Goal: Task Accomplishment & Management: Manage account settings

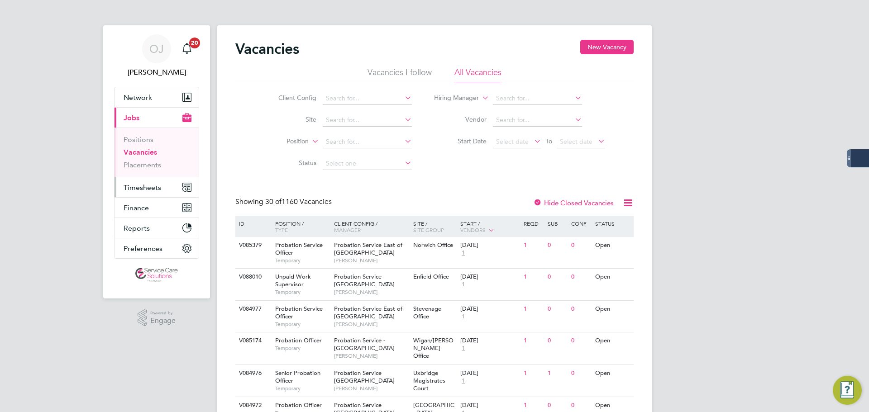
click at [149, 186] on span "Timesheets" at bounding box center [143, 187] width 38 height 9
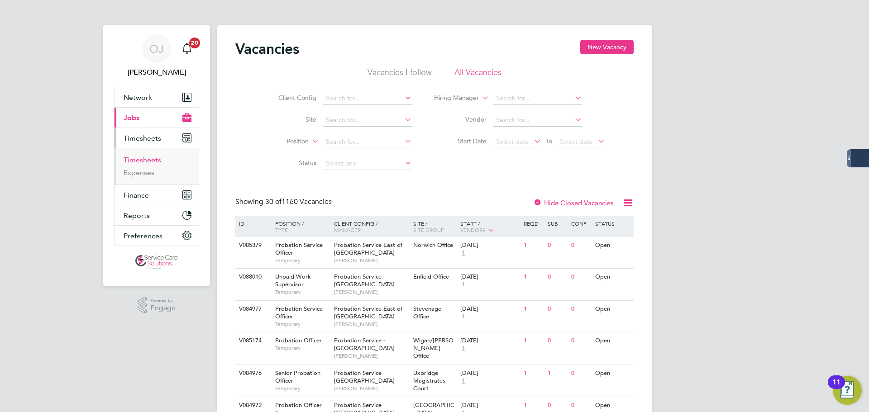
click at [148, 158] on link "Timesheets" at bounding box center [143, 160] width 38 height 9
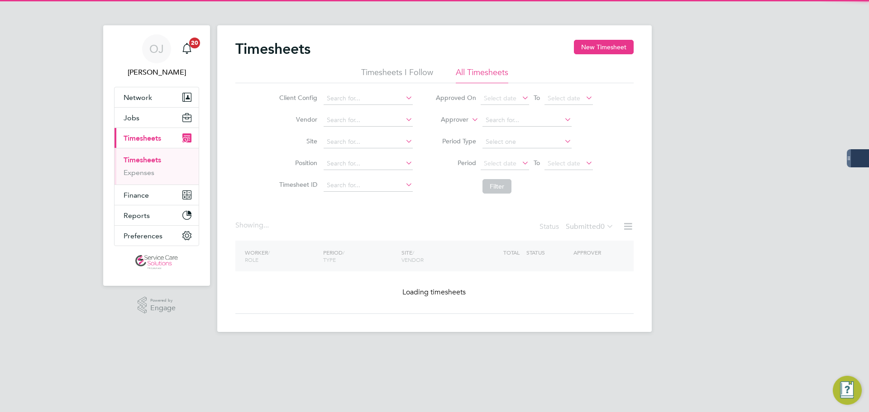
click at [467, 120] on label "Approver" at bounding box center [448, 119] width 41 height 9
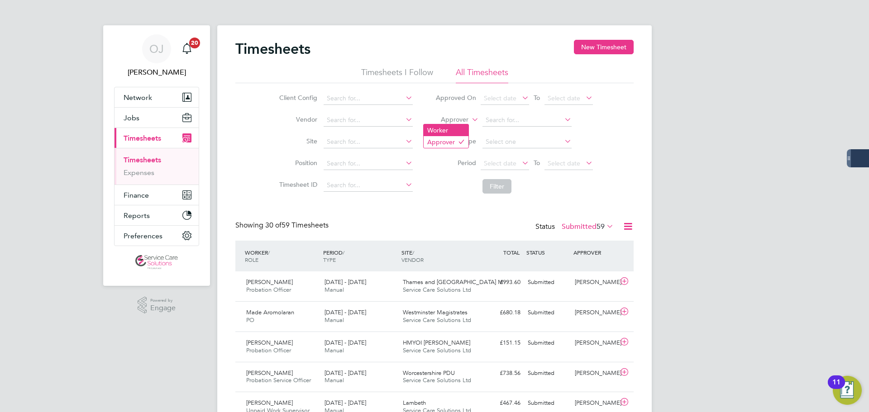
click at [449, 129] on li "Worker" at bounding box center [446, 130] width 45 height 12
click at [534, 120] on input at bounding box center [526, 120] width 89 height 13
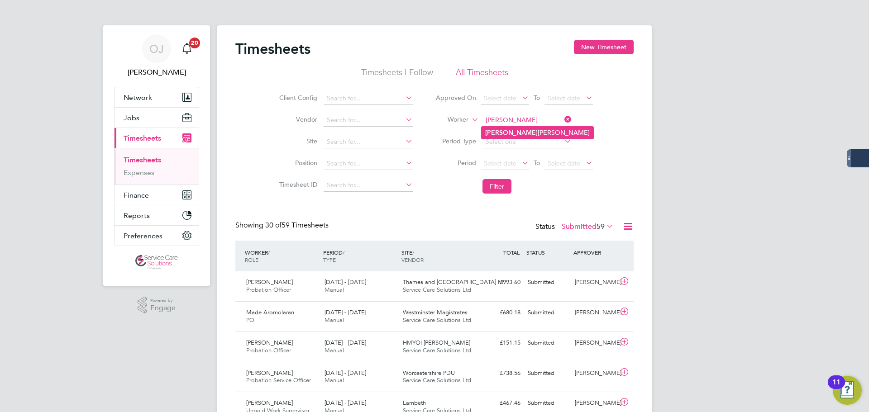
click at [525, 134] on li "[PERSON_NAME]" at bounding box center [538, 133] width 112 height 12
type input "[PERSON_NAME]"
click at [499, 187] on button "Filter" at bounding box center [496, 186] width 29 height 14
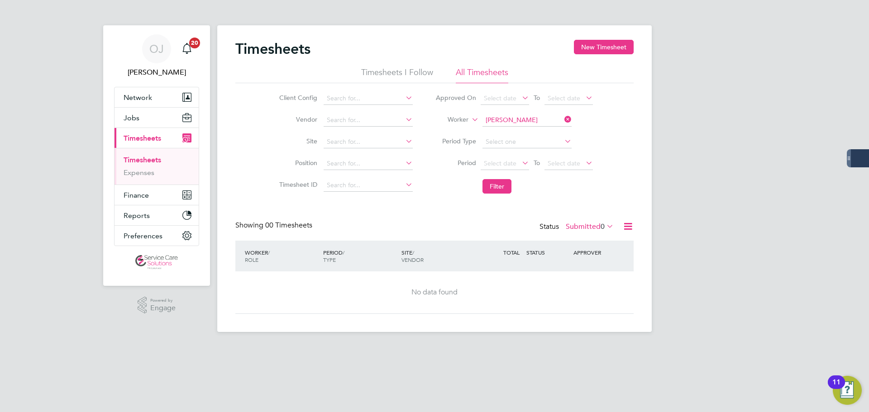
click at [596, 221] on div "Status Submitted 0" at bounding box center [577, 227] width 76 height 13
click at [594, 226] on label "Submitted 0" at bounding box center [590, 226] width 48 height 9
click at [588, 242] on li "All" at bounding box center [585, 242] width 42 height 13
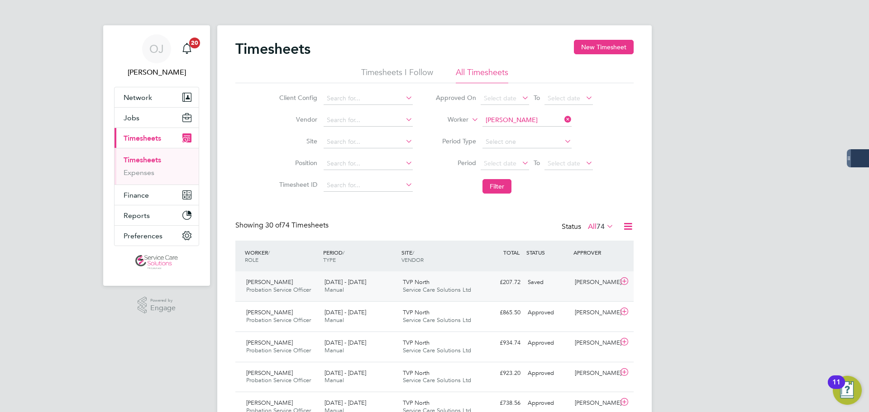
click at [403, 286] on span "TVP North" at bounding box center [416, 282] width 27 height 8
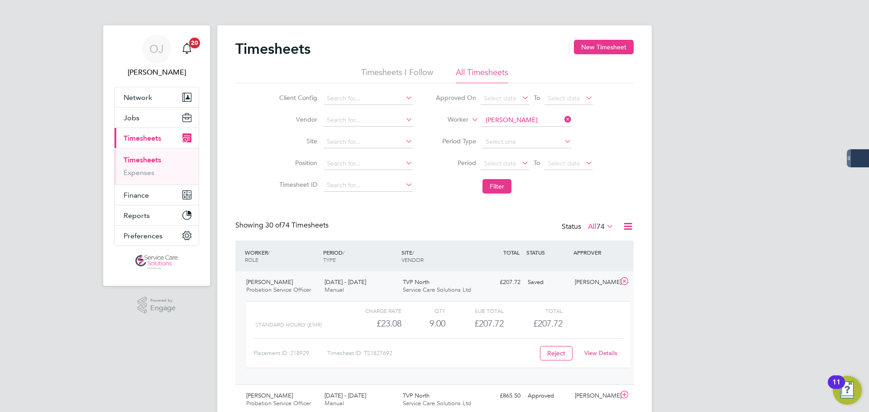
click at [604, 351] on link "View Details" at bounding box center [600, 353] width 33 height 8
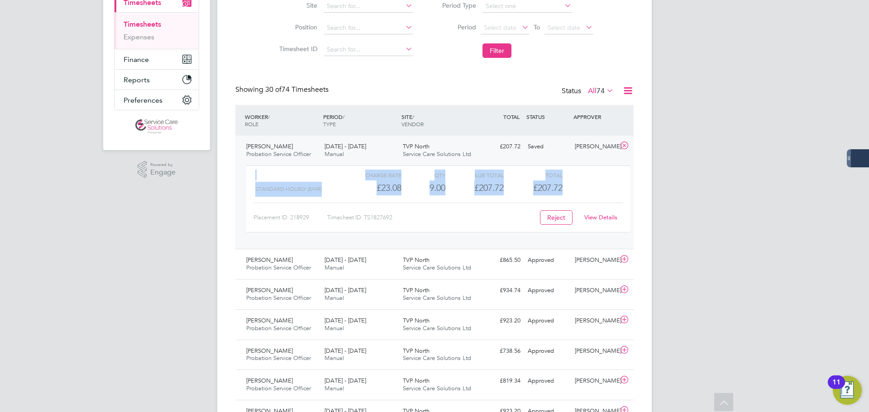
drag, startPoint x: 573, startPoint y: 191, endPoint x: 242, endPoint y: 137, distance: 335.2
click at [242, 137] on div "Hughie Solomon Probation Service Officer 22 - 28 Sep 2025 22 - 28 Sep 2025 Manu…" at bounding box center [434, 192] width 398 height 113
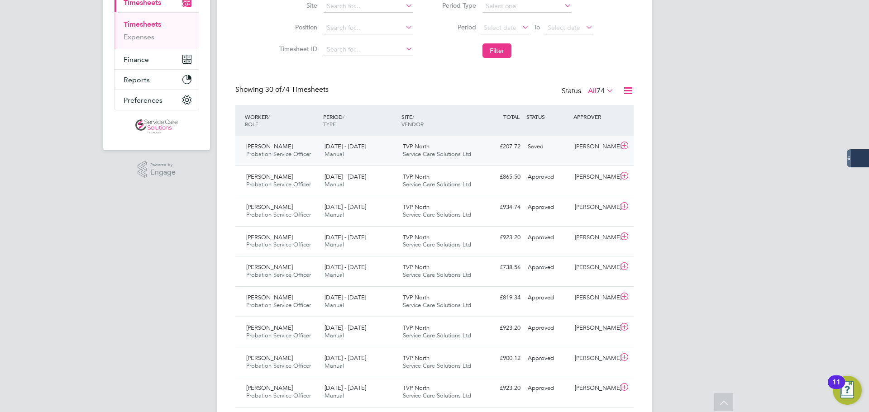
click at [570, 157] on div "Hughie Solomon Probation Service Officer 22 - 28 Sep 2025 22 - 28 Sep 2025 Manu…" at bounding box center [434, 151] width 398 height 30
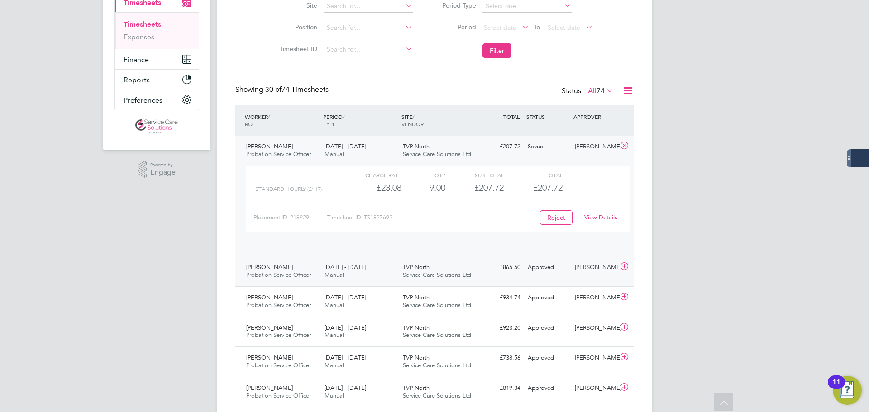
scroll to position [15, 88]
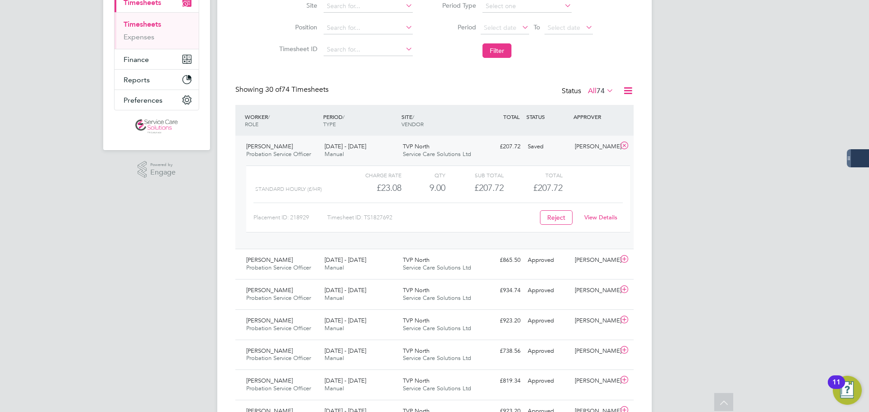
click at [583, 191] on div "Standard Hourly (£/HR) £23.08 9 9.00 9 £207.72 £207.72" at bounding box center [438, 188] width 384 height 15
drag, startPoint x: 572, startPoint y: 188, endPoint x: 152, endPoint y: 194, distance: 420.0
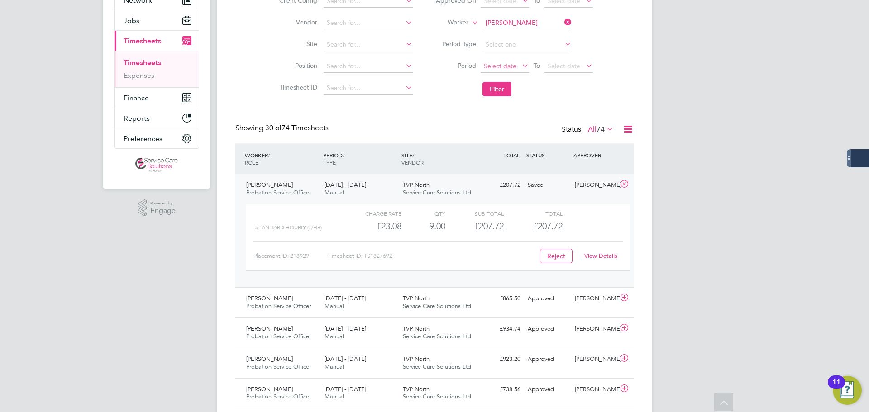
scroll to position [45, 0]
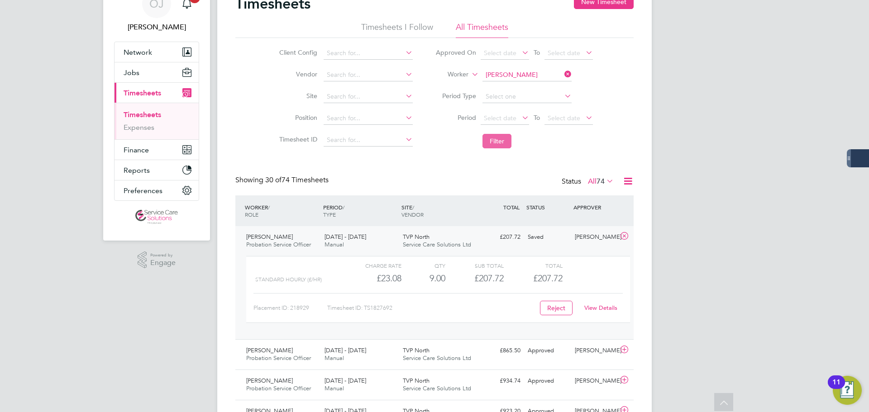
click at [500, 140] on button "Filter" at bounding box center [496, 141] width 29 height 14
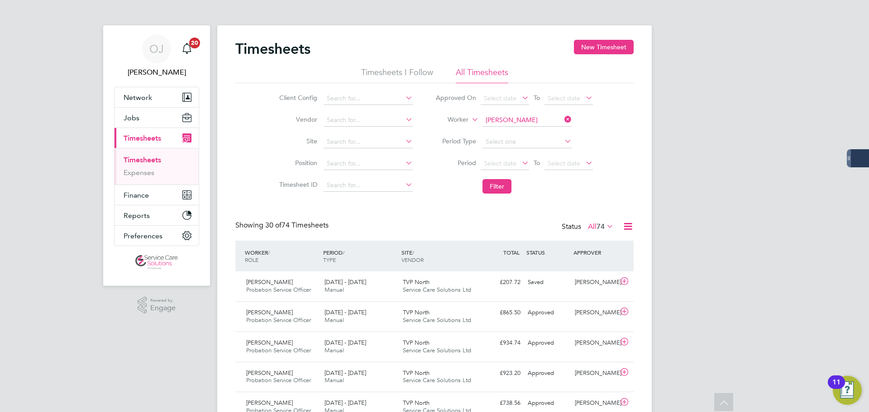
scroll to position [5, 5]
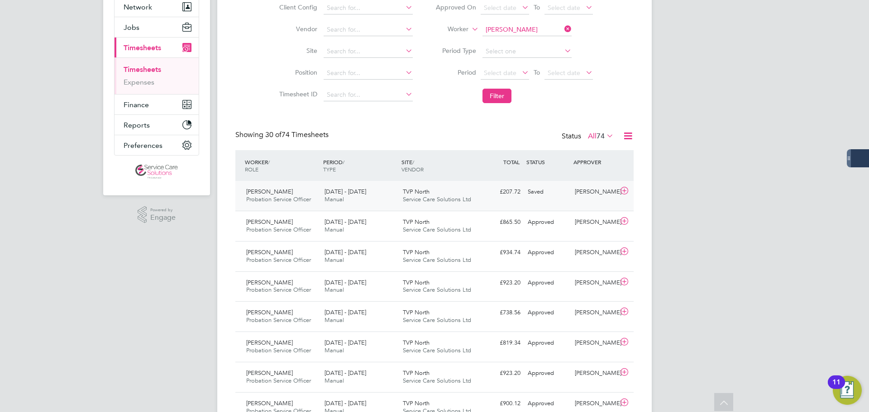
click at [428, 194] on span "TVP North" at bounding box center [416, 192] width 27 height 8
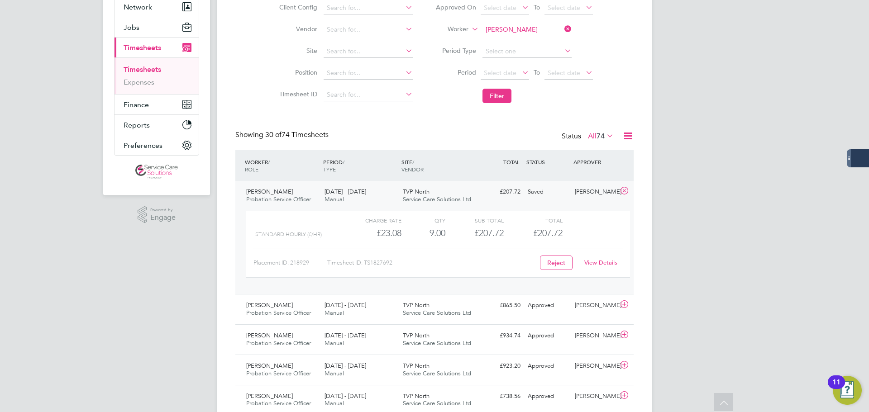
click at [428, 195] on span "TVP North" at bounding box center [416, 192] width 27 height 8
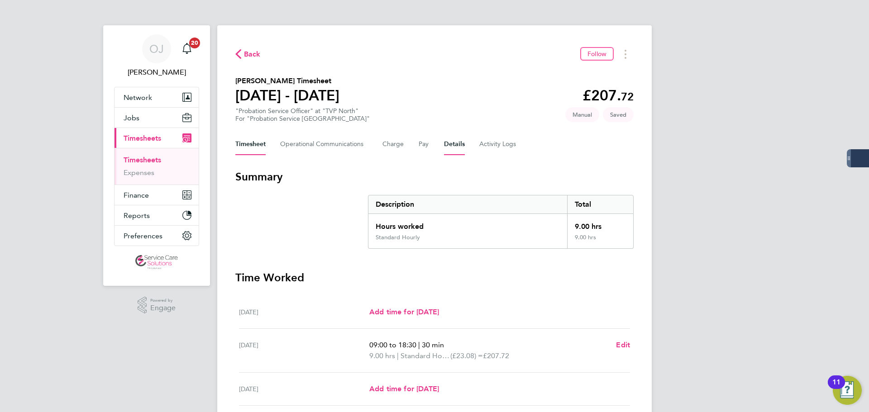
drag, startPoint x: 457, startPoint y: 144, endPoint x: 462, endPoint y: 166, distance: 21.8
click at [457, 144] on button "Details" at bounding box center [454, 145] width 21 height 22
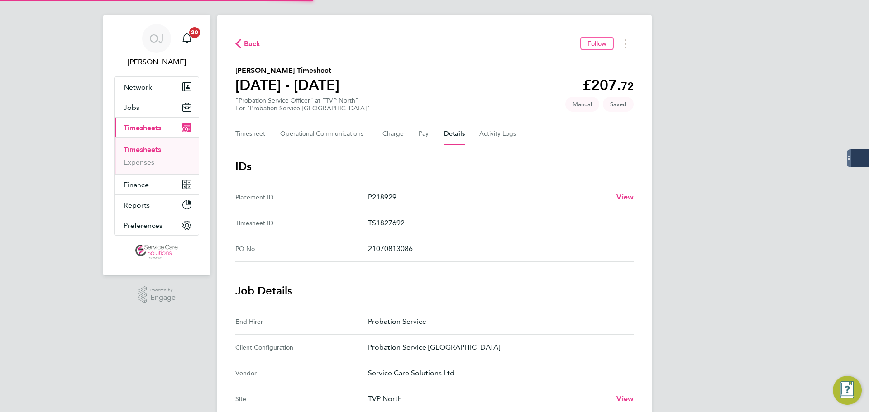
scroll to position [266, 0]
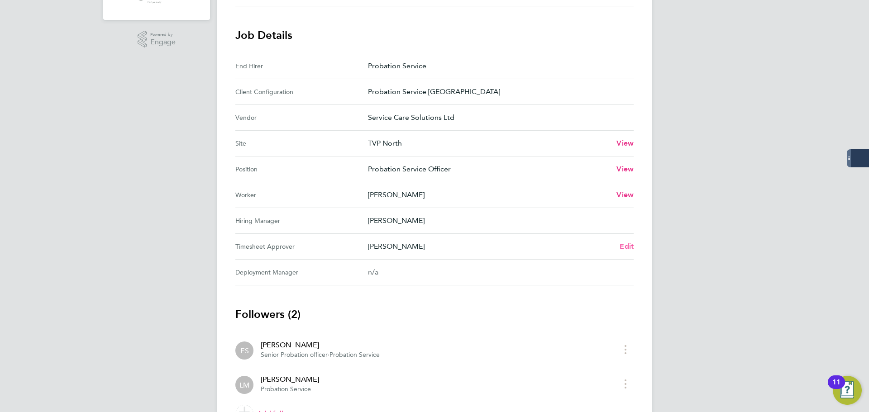
click at [628, 248] on span "Edit" at bounding box center [627, 246] width 14 height 9
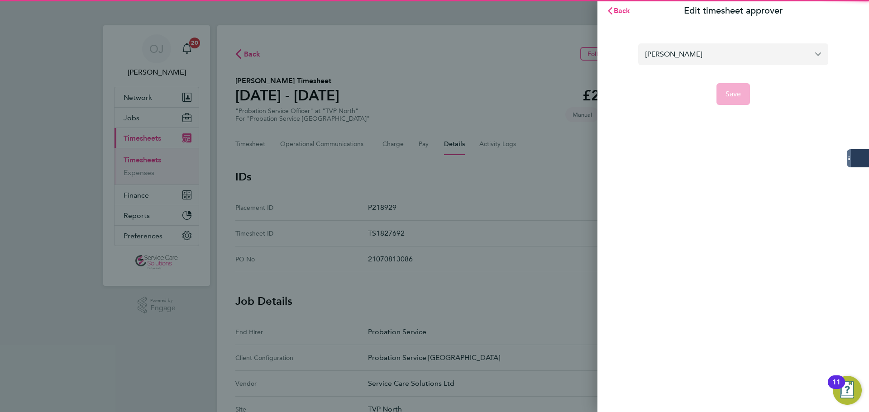
click at [672, 56] on input "[PERSON_NAME]" at bounding box center [733, 53] width 190 height 21
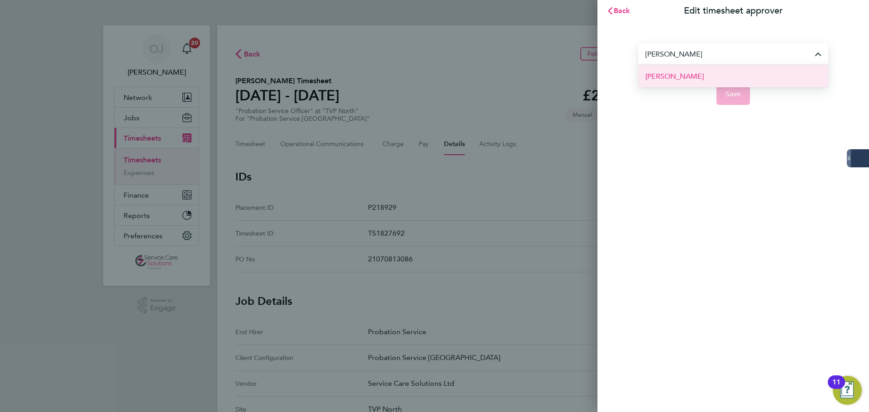
click at [718, 72] on li "Elizabeth Lowe" at bounding box center [733, 76] width 190 height 22
type input "Elizabeth Lowe"
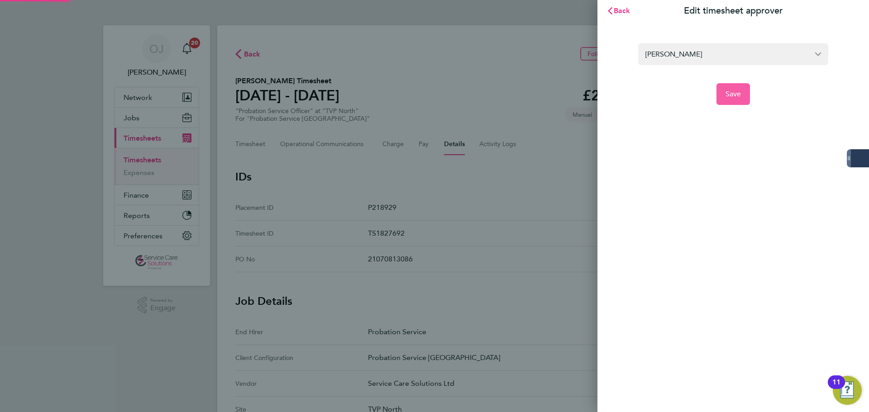
click at [733, 93] on span "Save" at bounding box center [733, 94] width 16 height 9
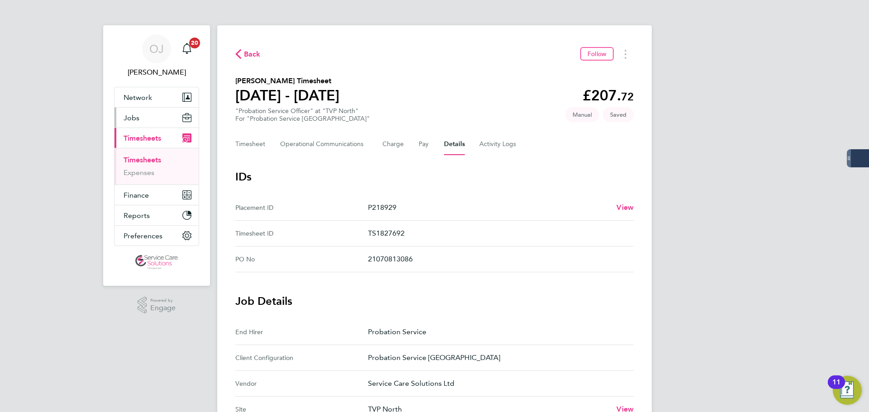
click at [156, 109] on button "Jobs" at bounding box center [157, 118] width 84 height 20
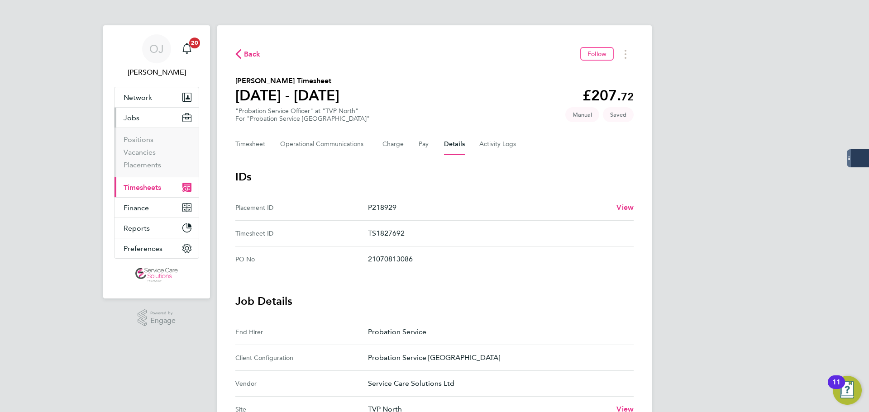
click at [140, 159] on li "Vacancies" at bounding box center [158, 154] width 68 height 13
click at [144, 165] on link "Placements" at bounding box center [143, 165] width 38 height 9
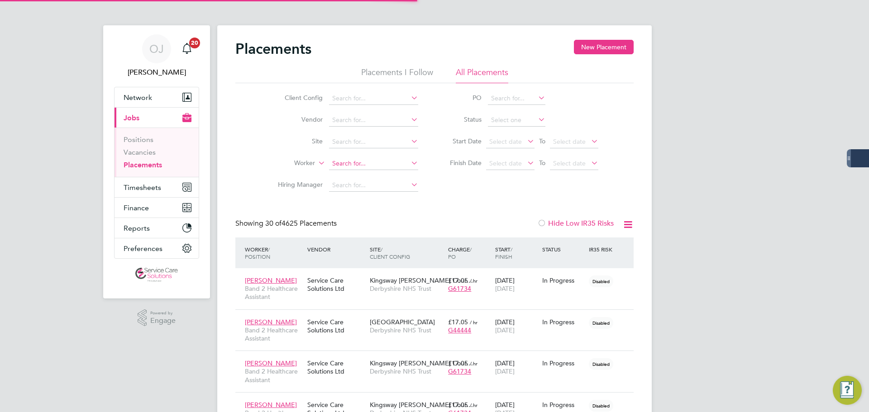
click at [357, 165] on input at bounding box center [373, 163] width 89 height 13
click at [374, 171] on li "[PERSON_NAME]" at bounding box center [374, 176] width 90 height 12
type input "[PERSON_NAME]"
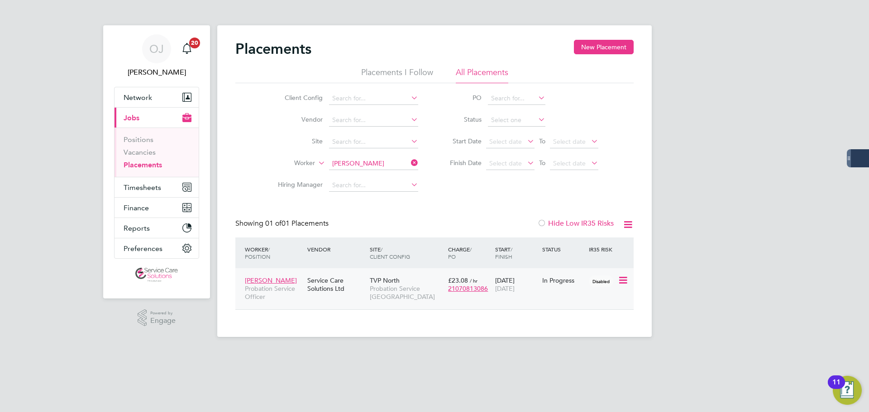
click at [310, 287] on div "Service Care Solutions Ltd" at bounding box center [336, 284] width 62 height 25
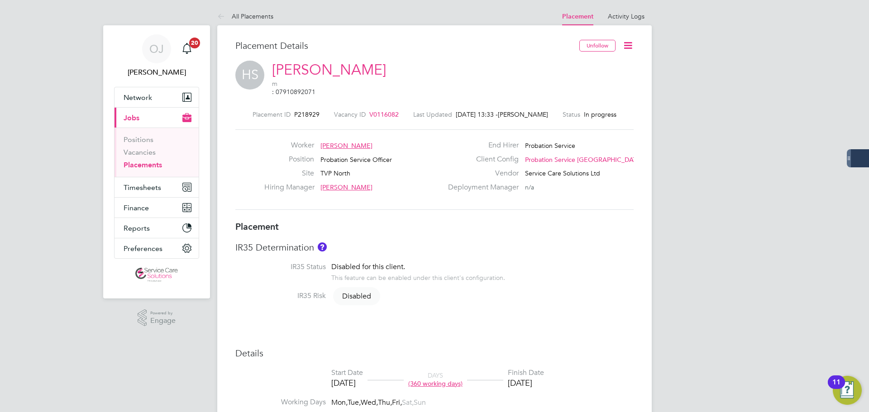
click at [627, 44] on icon at bounding box center [627, 45] width 11 height 11
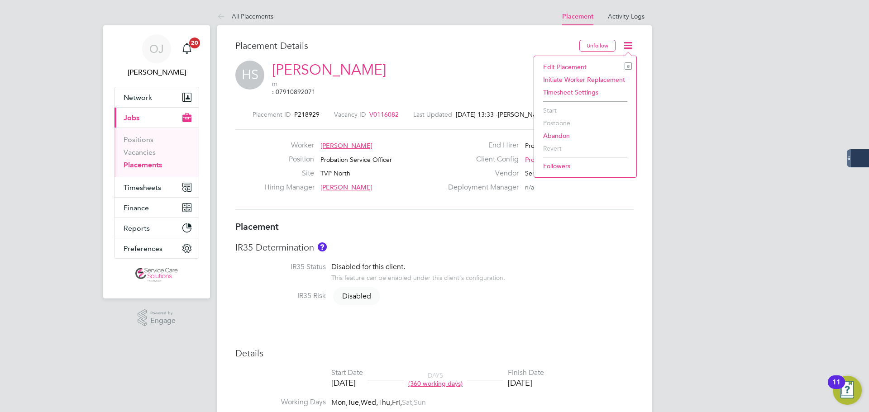
click at [589, 93] on li "Timesheet Settings" at bounding box center [585, 92] width 93 height 13
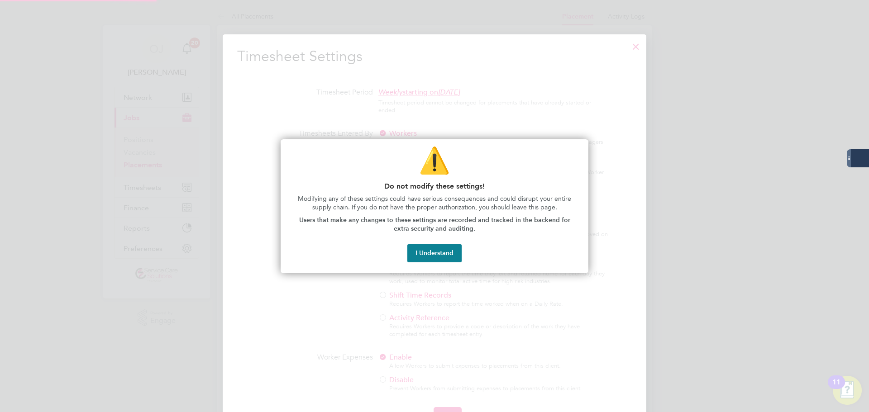
scroll to position [5, 5]
click at [435, 247] on button "I Understand" at bounding box center [434, 253] width 54 height 18
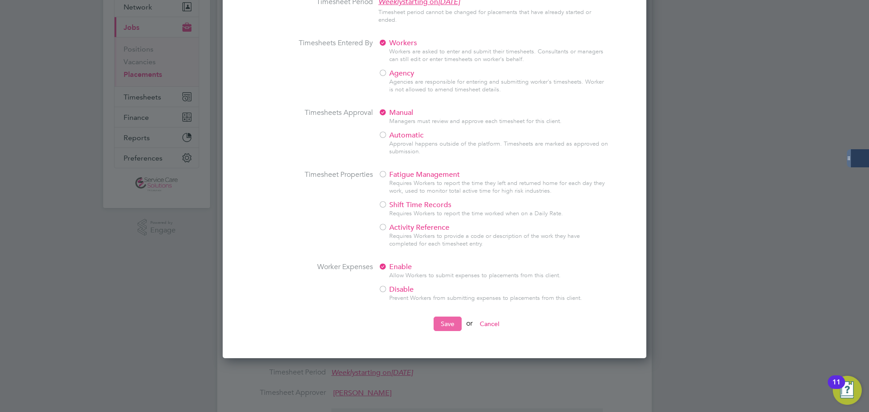
click at [444, 321] on button "Save" at bounding box center [448, 324] width 28 height 14
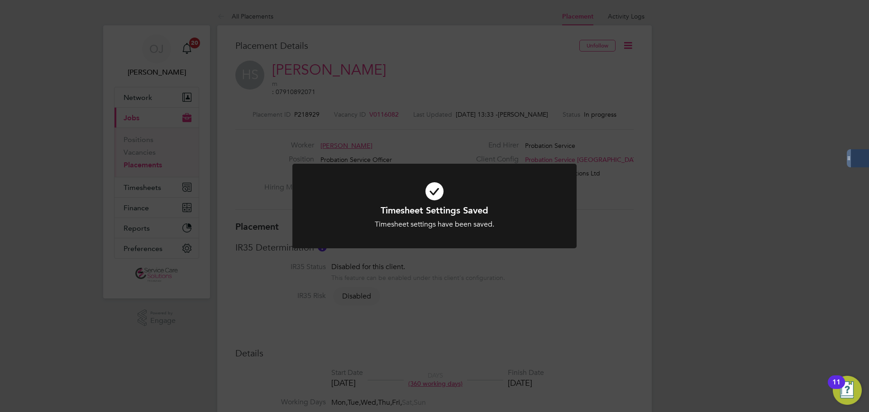
click at [697, 175] on div "Timesheet Settings Saved Timesheet settings have been saved. Cancel Okay" at bounding box center [434, 206] width 869 height 412
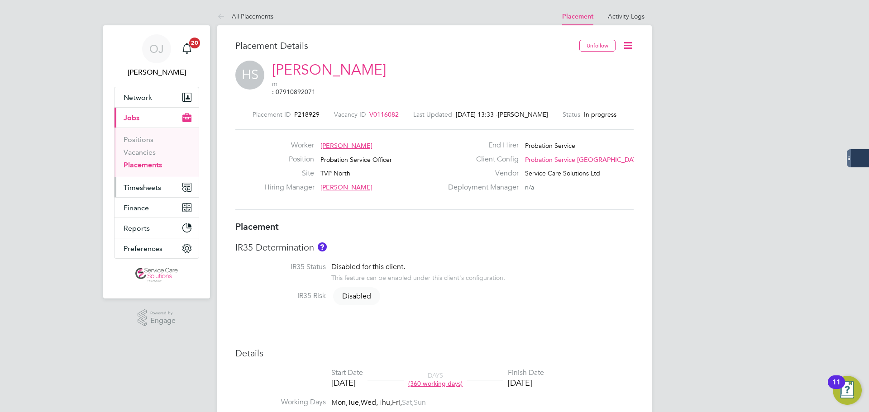
click at [138, 187] on span "Timesheets" at bounding box center [143, 187] width 38 height 9
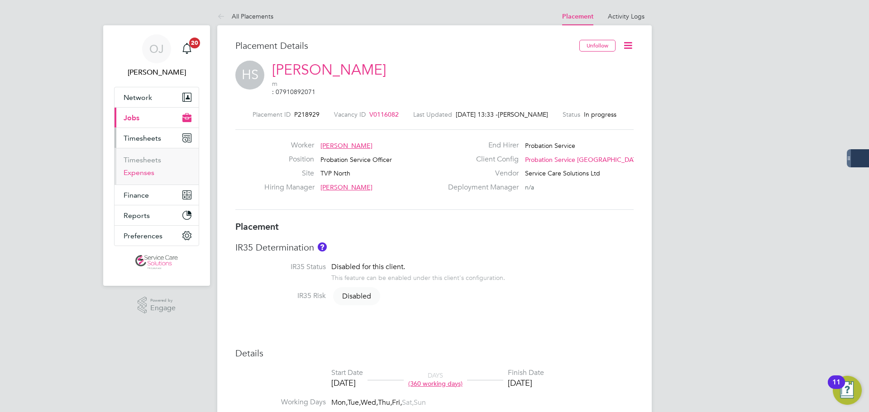
click at [145, 172] on link "Expenses" at bounding box center [139, 172] width 31 height 9
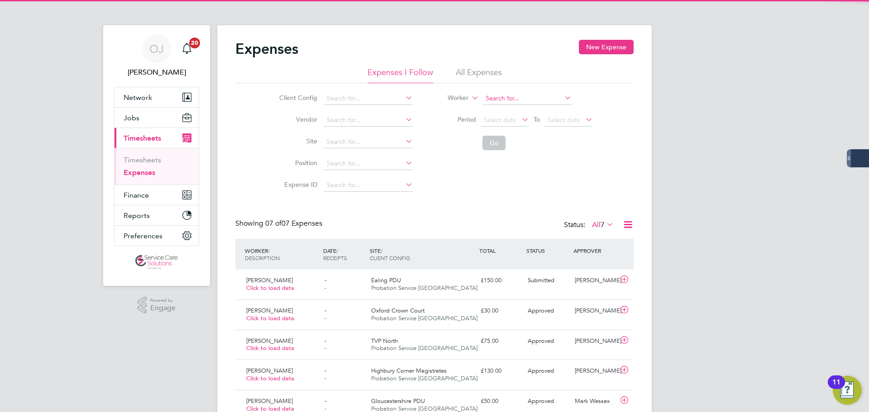
click at [505, 97] on input at bounding box center [526, 98] width 89 height 13
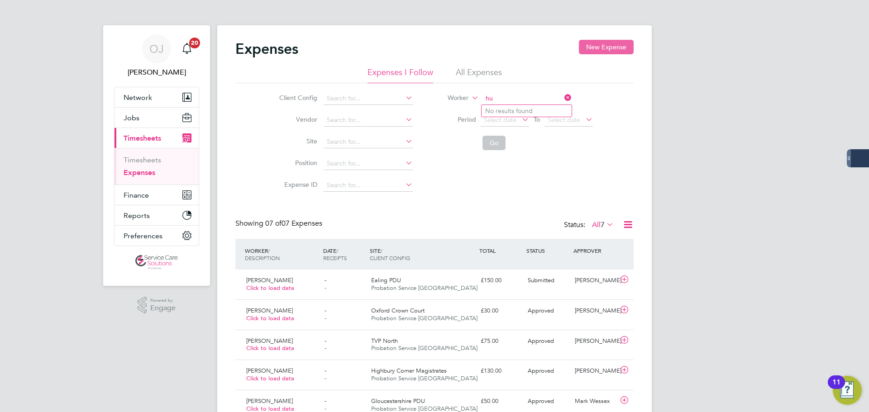
type input "h"
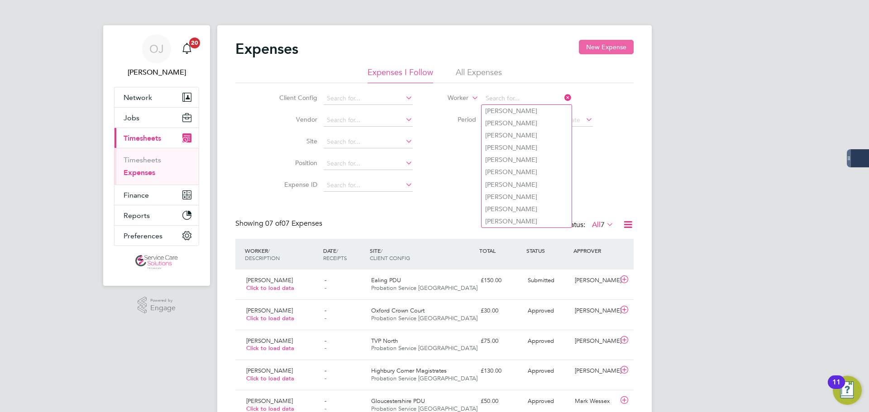
click at [613, 45] on button "New Expense" at bounding box center [606, 47] width 55 height 14
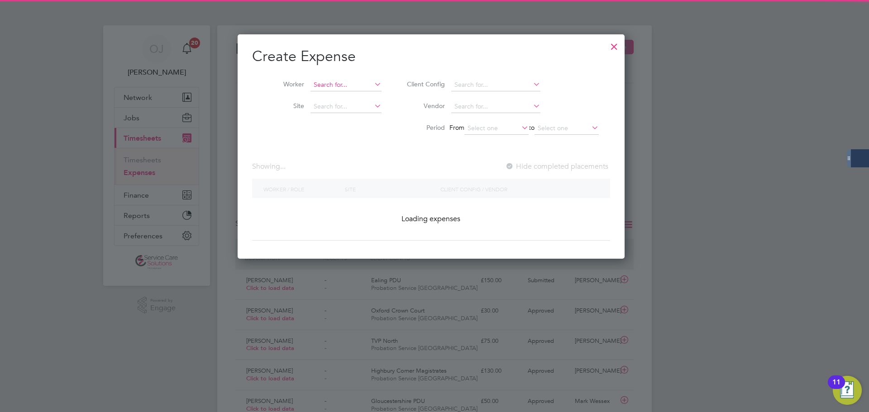
click at [343, 83] on input at bounding box center [345, 85] width 71 height 13
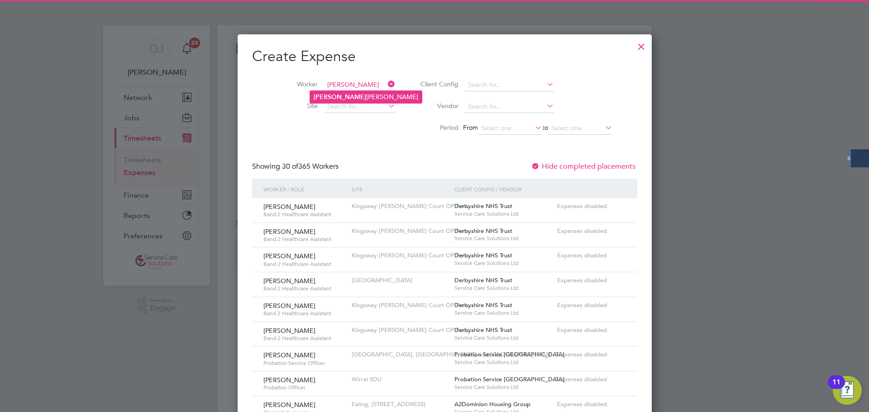
click at [348, 96] on li "[PERSON_NAME]" at bounding box center [366, 97] width 112 height 12
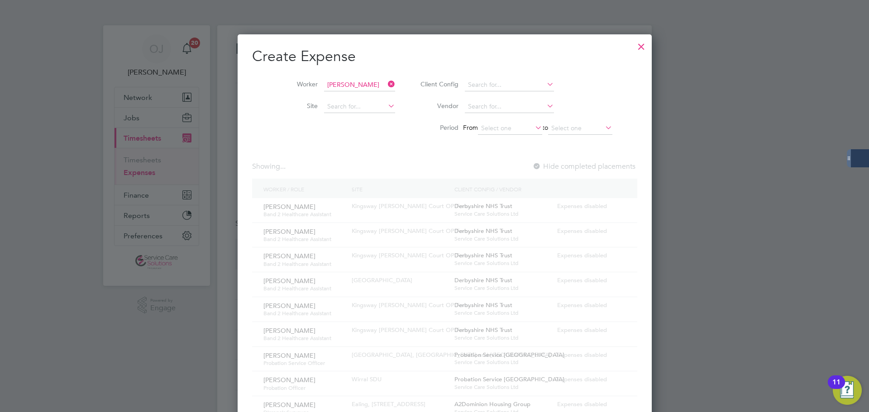
type input "[PERSON_NAME]"
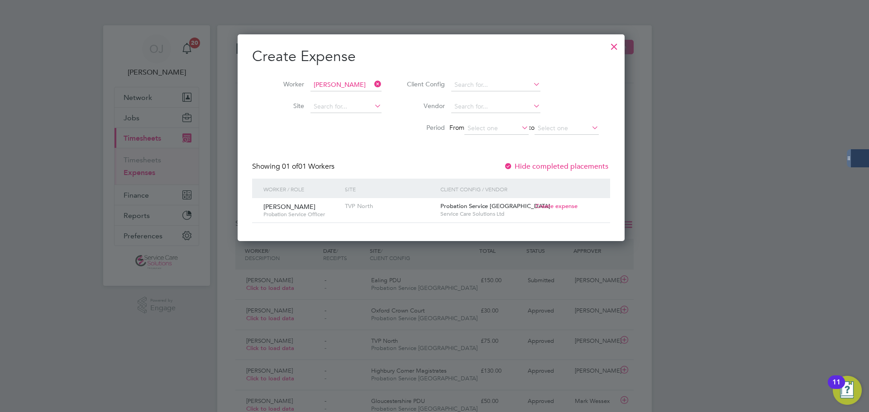
click at [565, 207] on span "Create expense" at bounding box center [556, 206] width 42 height 8
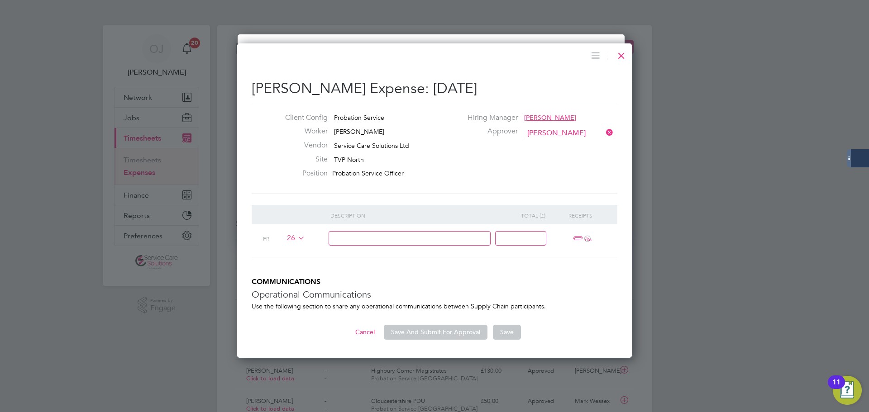
click at [619, 54] on div at bounding box center [621, 53] width 16 height 16
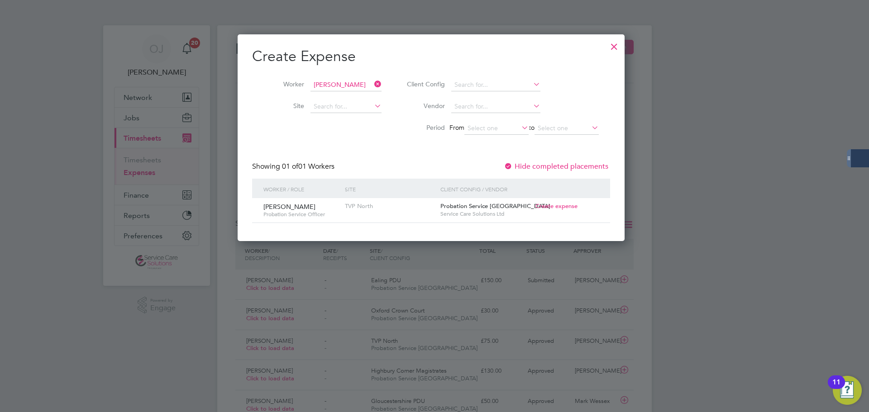
click at [620, 45] on div at bounding box center [614, 44] width 16 height 16
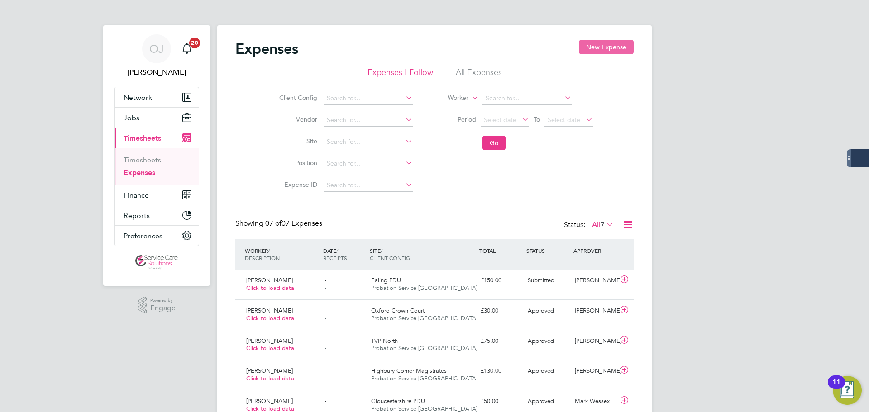
click at [600, 42] on button "New Expense" at bounding box center [606, 47] width 55 height 14
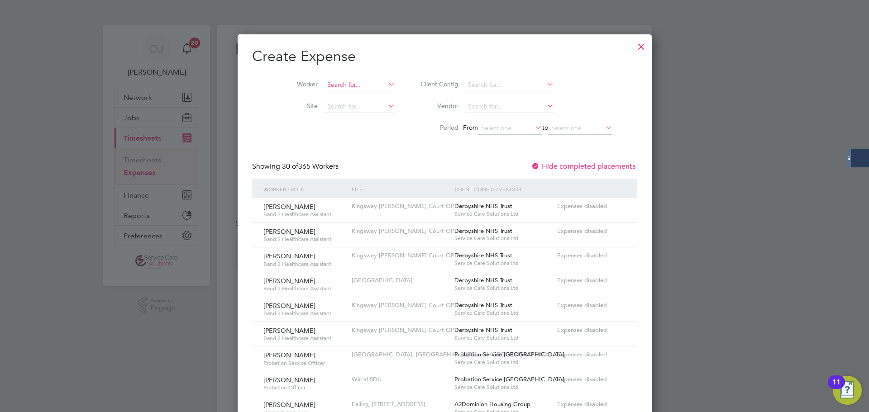
click at [324, 81] on input at bounding box center [359, 85] width 71 height 13
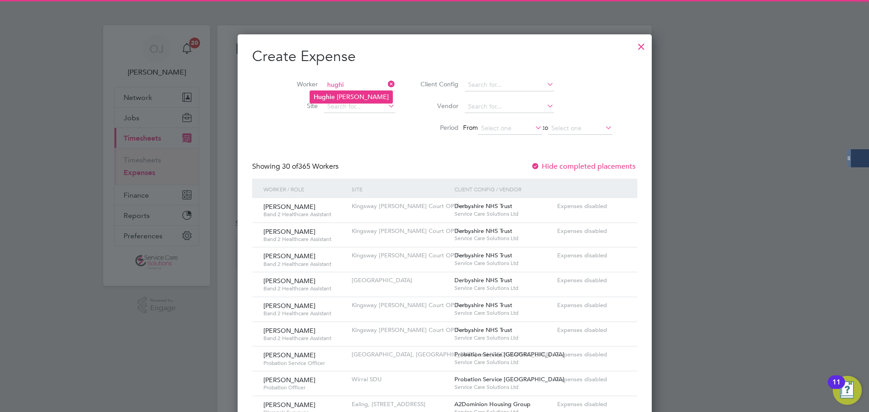
click at [342, 91] on li "[PERSON_NAME]" at bounding box center [351, 97] width 82 height 12
type input "[PERSON_NAME]"
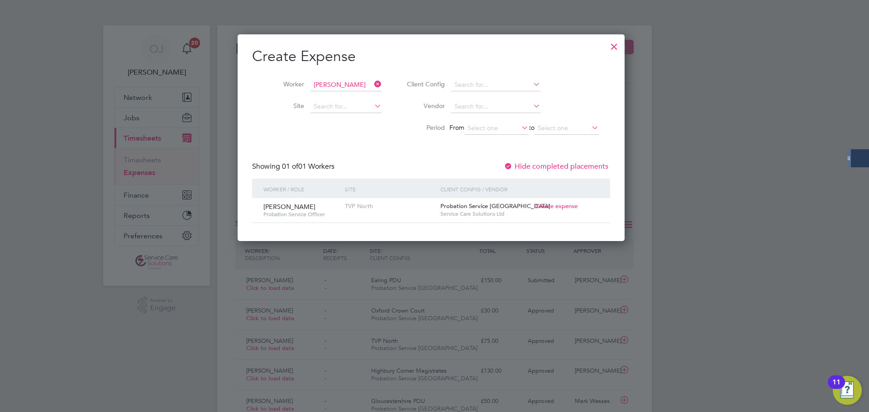
click at [570, 204] on span "Create expense" at bounding box center [556, 206] width 42 height 8
type input "[PERSON_NAME]"
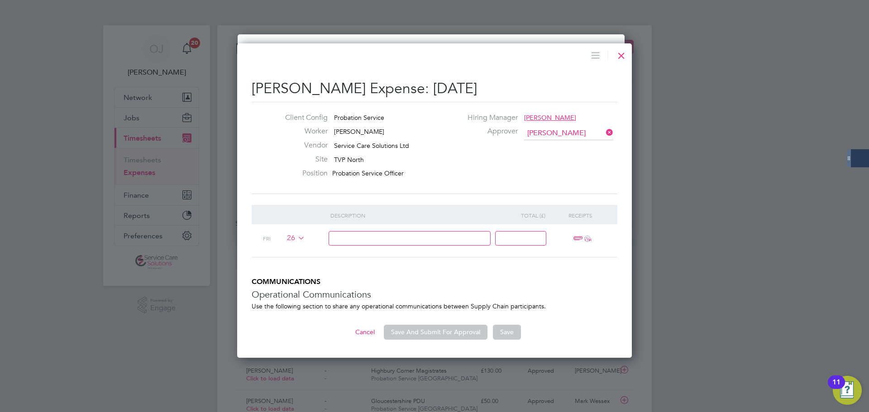
click at [293, 240] on span "26" at bounding box center [294, 239] width 21 height 10
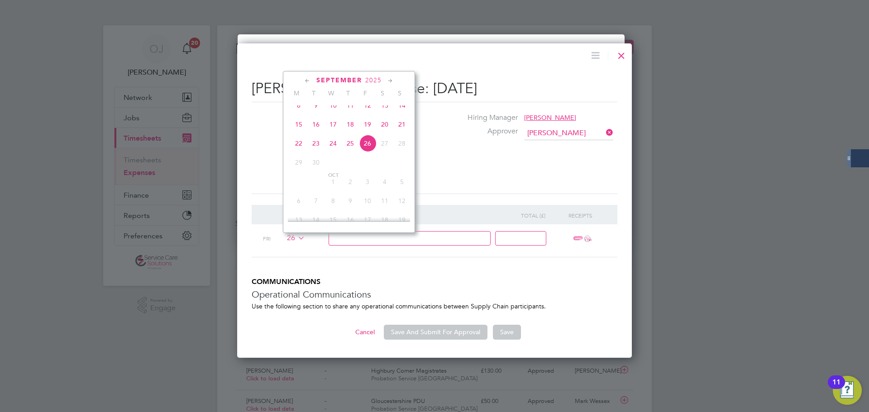
click at [488, 183] on div "Client Config [DEMOGRAPHIC_DATA] Service Worker [PERSON_NAME] Vendor Service Ca…" at bounding box center [435, 148] width 366 height 92
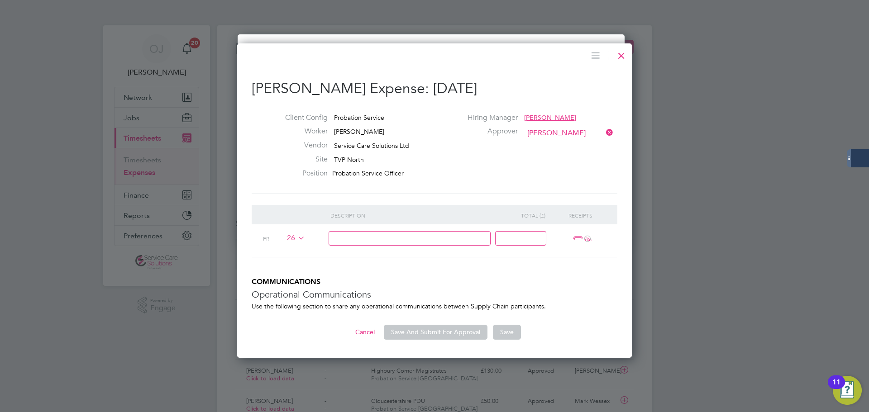
click at [409, 239] on input at bounding box center [410, 238] width 162 height 15
click at [524, 235] on input at bounding box center [520, 238] width 51 height 15
click at [529, 160] on div "Client Config [DEMOGRAPHIC_DATA] Service Worker [PERSON_NAME] Vendor Service Ca…" at bounding box center [434, 148] width 373 height 70
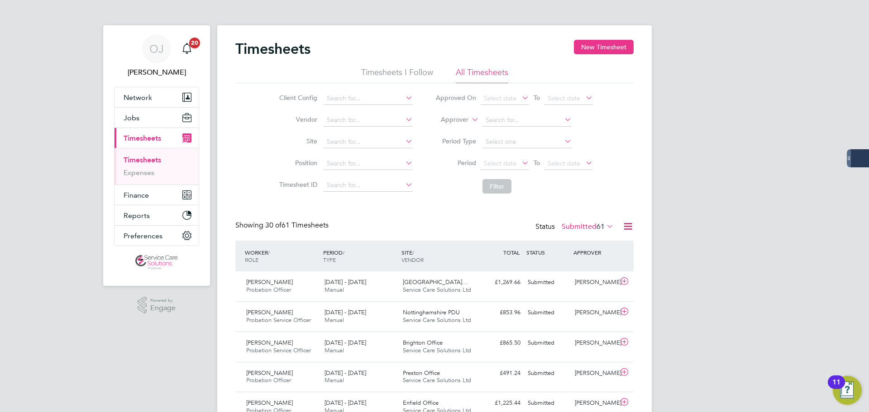
click at [465, 120] on label "Approver" at bounding box center [448, 119] width 41 height 9
click at [458, 127] on li "Worker" at bounding box center [446, 130] width 45 height 12
click at [509, 113] on li "Worker" at bounding box center [514, 121] width 180 height 22
click at [509, 117] on input at bounding box center [526, 120] width 89 height 13
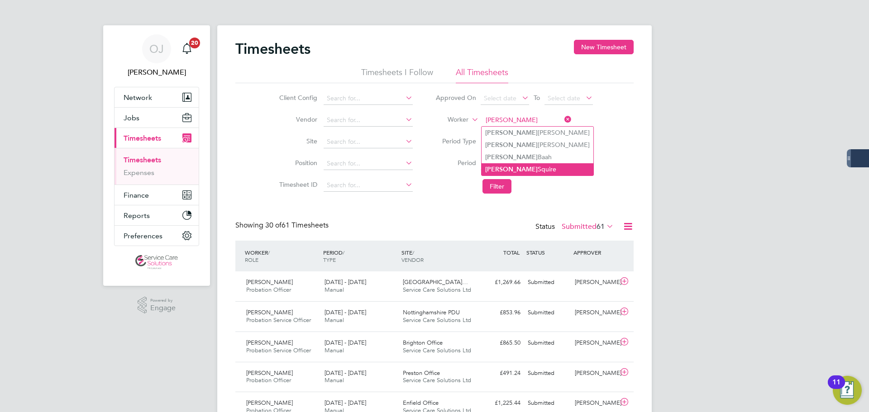
click at [527, 163] on li "Shirley Squire" at bounding box center [538, 169] width 112 height 12
type input "Shirley Squire"
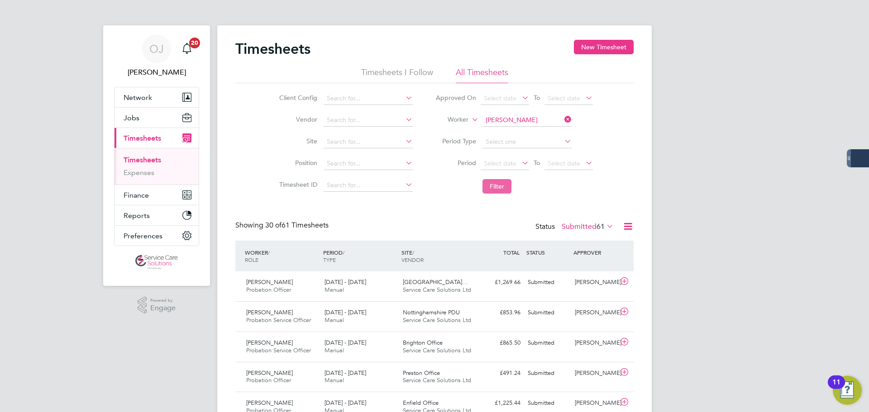
click at [498, 189] on button "Filter" at bounding box center [496, 186] width 29 height 14
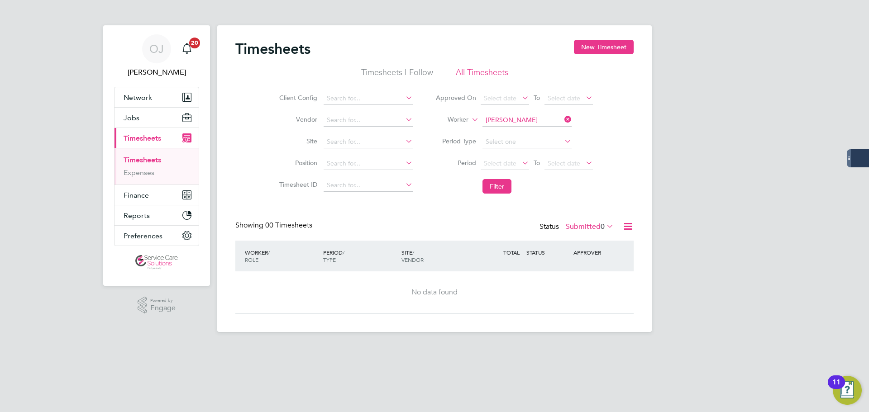
click at [604, 226] on span "0" at bounding box center [603, 226] width 4 height 9
click at [583, 242] on li "All" at bounding box center [585, 242] width 42 height 13
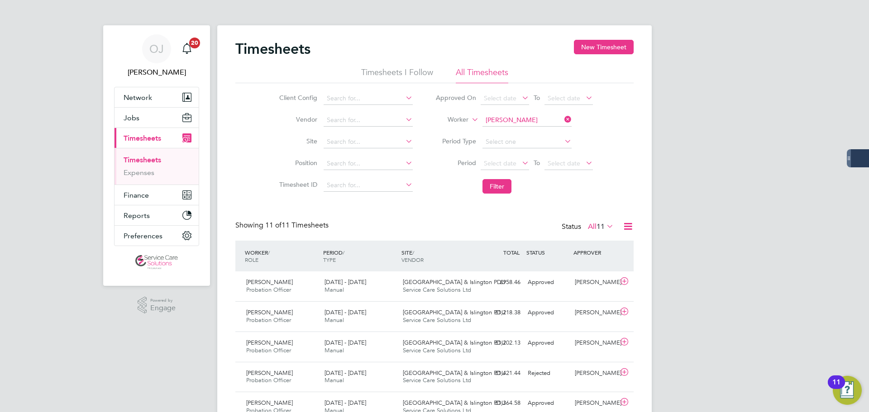
click at [513, 174] on li "Period Select date To Select date" at bounding box center [514, 164] width 180 height 22
click at [503, 186] on button "Filter" at bounding box center [496, 186] width 29 height 14
